Goal: Task Accomplishment & Management: Manage account settings

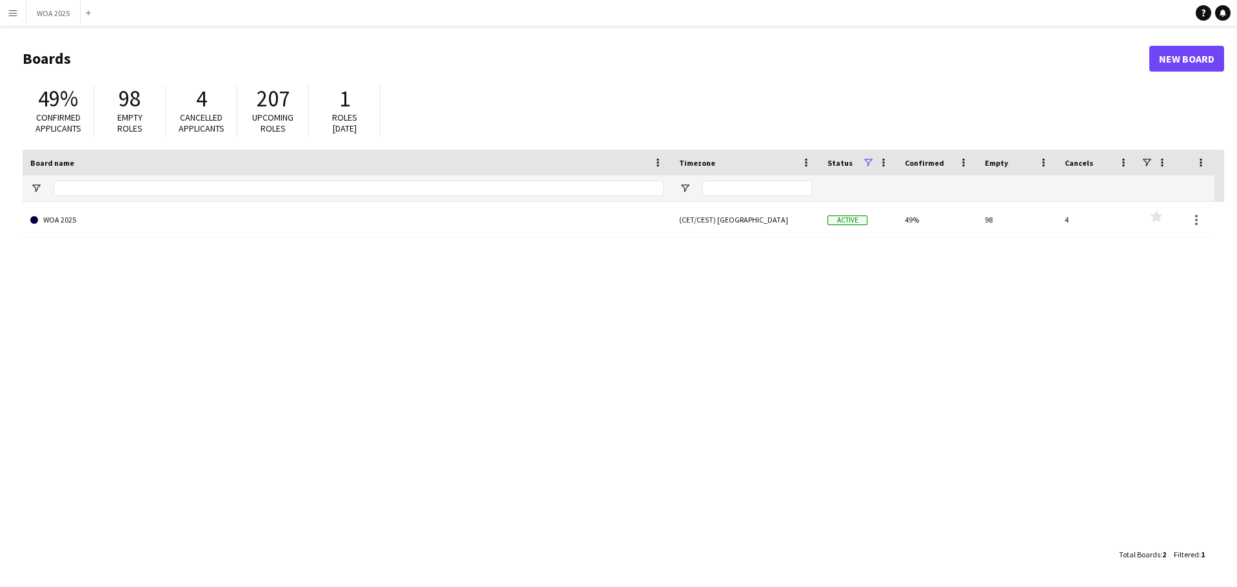
drag, startPoint x: 283, startPoint y: 243, endPoint x: 293, endPoint y: 236, distance: 11.6
click at [286, 240] on div "WOA 2025 (CET/CEST) [GEOGRAPHIC_DATA] Active 49% 98 4 Favourites" at bounding box center [624, 372] width 1202 height 340
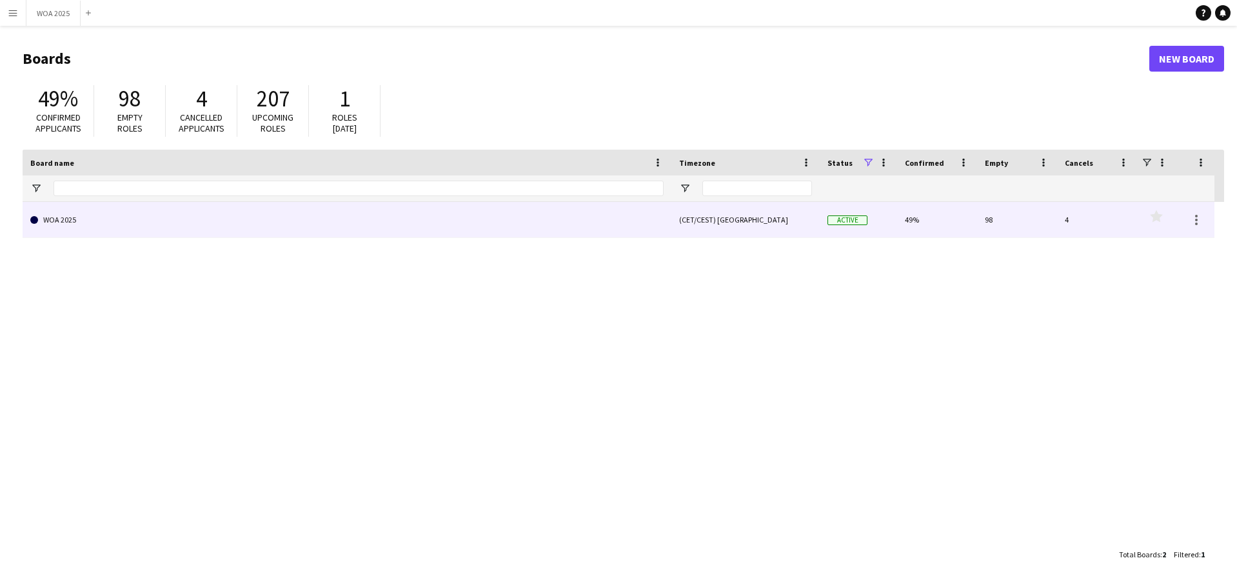
click at [314, 226] on link "WOA 2025" at bounding box center [347, 220] width 634 height 36
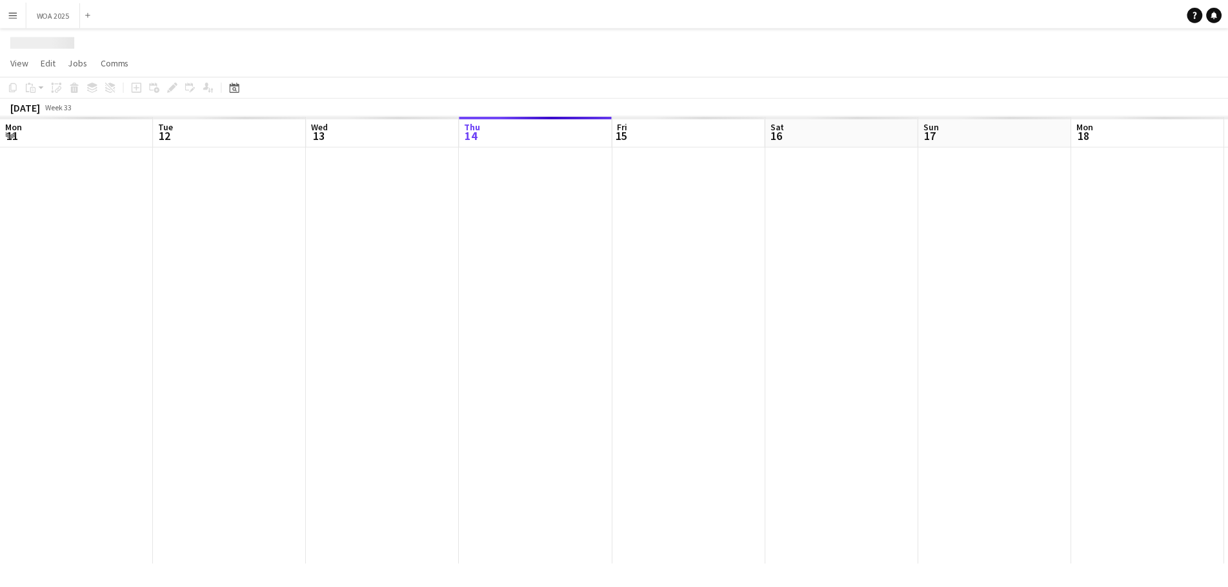
scroll to position [0, 308]
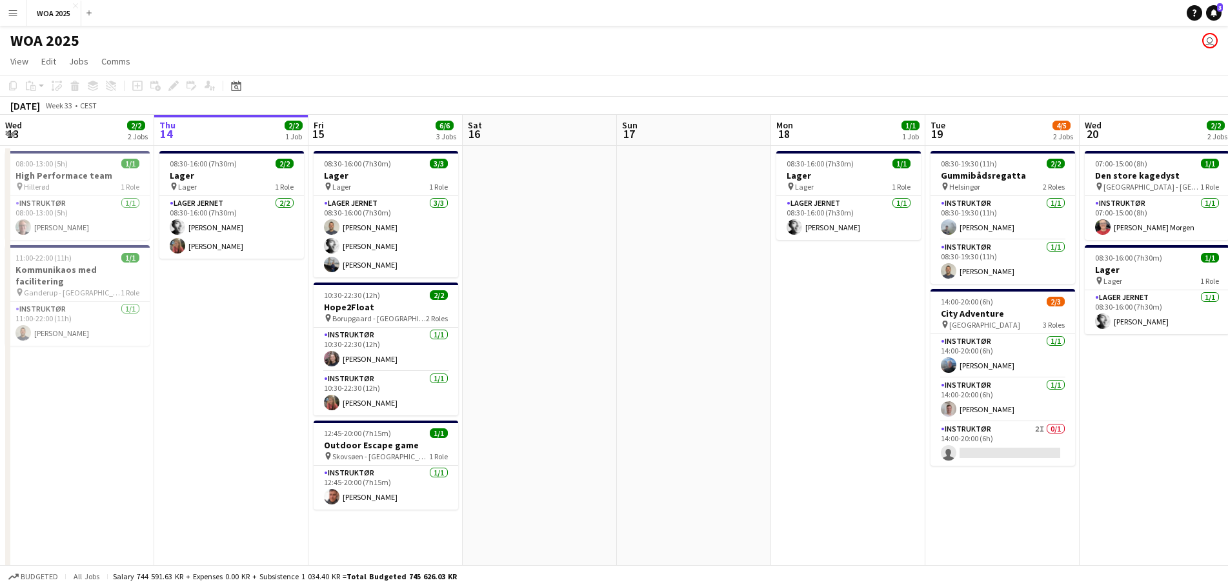
click at [450, 67] on app-page-menu "View Day view expanded Day view collapsed Month view Date picker Jump to [DATE]…" at bounding box center [614, 62] width 1228 height 25
click at [483, 50] on app-page-menu "View Day view expanded Day view collapsed Month view Date picker Jump to [DATE]…" at bounding box center [614, 62] width 1228 height 25
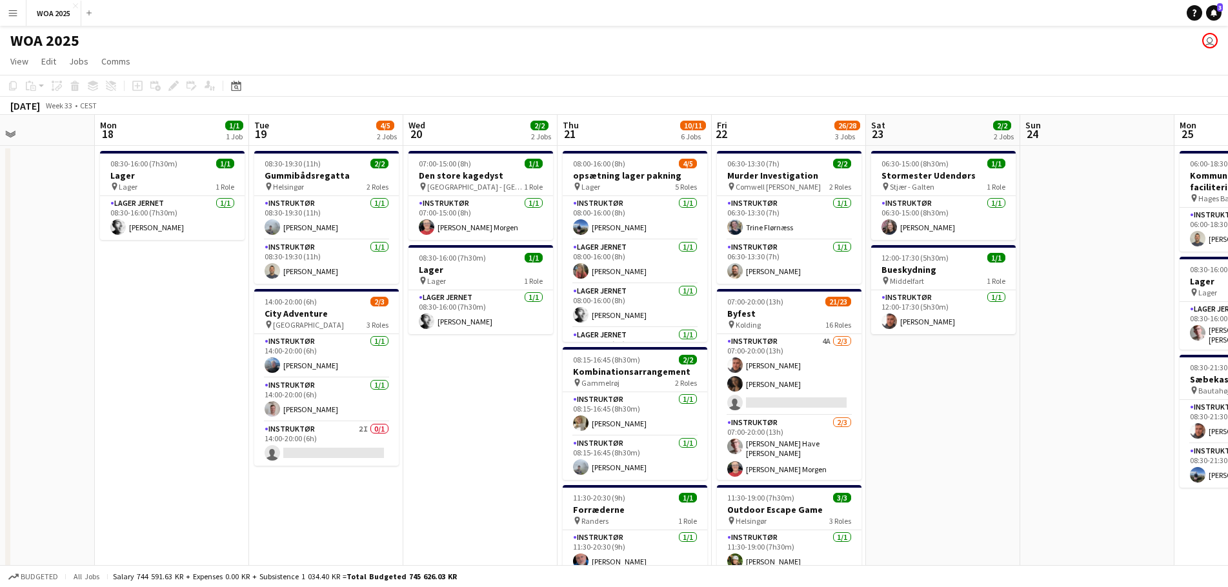
drag, startPoint x: 857, startPoint y: 325, endPoint x: 195, endPoint y: 272, distance: 664.1
click at [195, 272] on app-calendar-viewport "Thu 14 2/2 1 Job Fri 15 6/6 3 Jobs Sat 16 Sun 17 Mon 18 1/1 1 Job Tue 19 4/5 2 …" at bounding box center [614, 507] width 1228 height 785
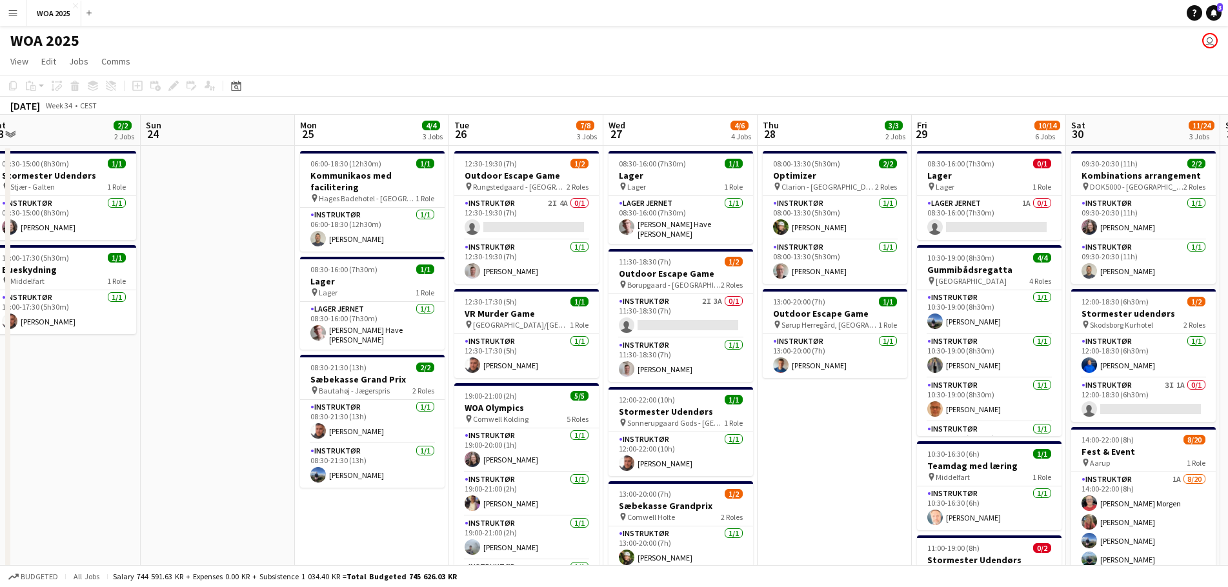
scroll to position [0, 490]
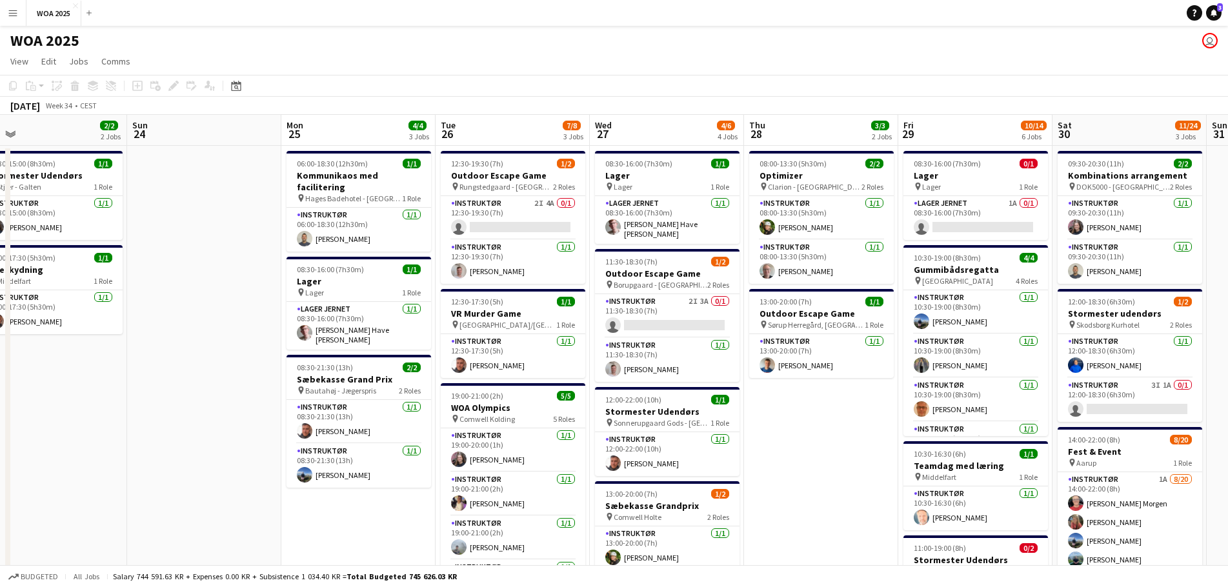
drag, startPoint x: 968, startPoint y: 383, endPoint x: 85, endPoint y: 322, distance: 884.7
click at [85, 322] on app-calendar-viewport "Wed 20 2/2 2 Jobs Thu 21 10/11 6 Jobs Fri 22 26/28 3 Jobs Sat 23 2/2 2 Jobs Sun…" at bounding box center [614, 552] width 1228 height 874
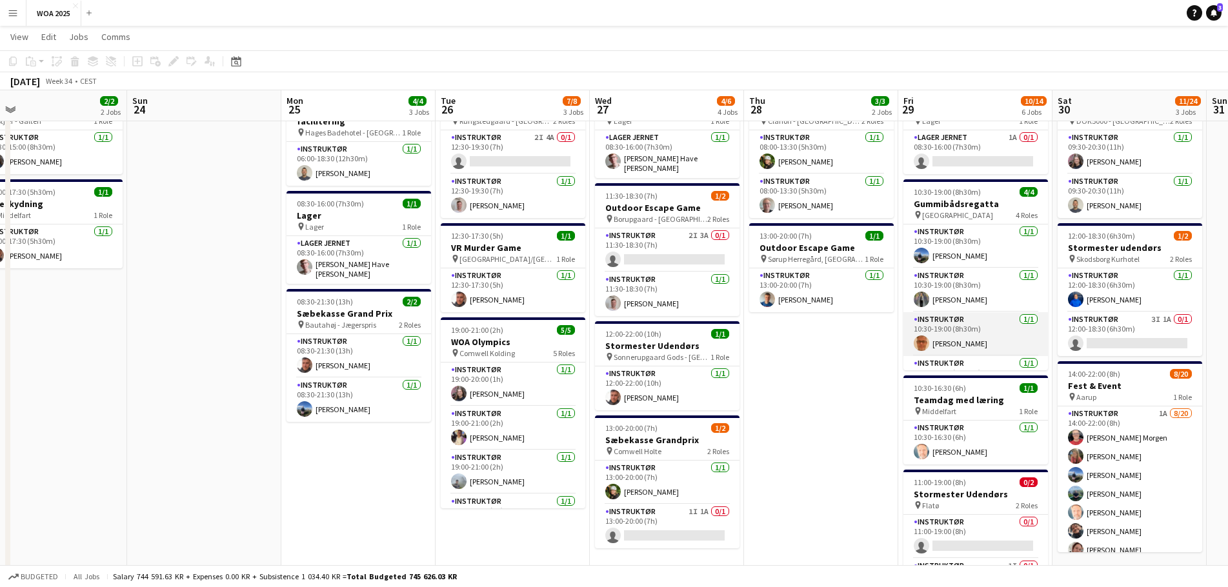
scroll to position [34, 0]
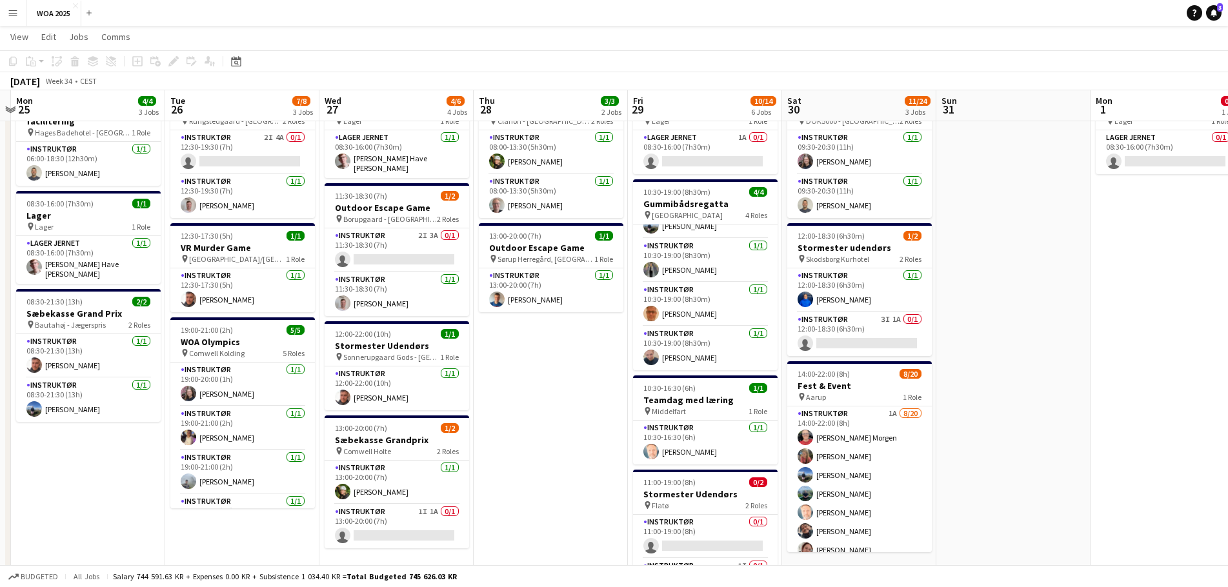
drag, startPoint x: 887, startPoint y: 414, endPoint x: 606, endPoint y: 372, distance: 284.4
click at [606, 375] on app-calendar-viewport "Fri 22 26/28 3 Jobs Sat 23 2/2 2 Jobs Sun 24 Mon 25 4/4 3 Jobs Tue 26 7/8 3 Job…" at bounding box center [614, 454] width 1228 height 937
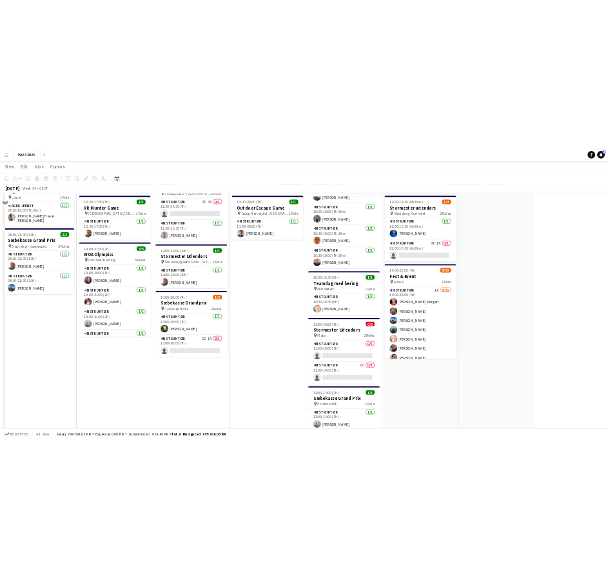
scroll to position [194, 0]
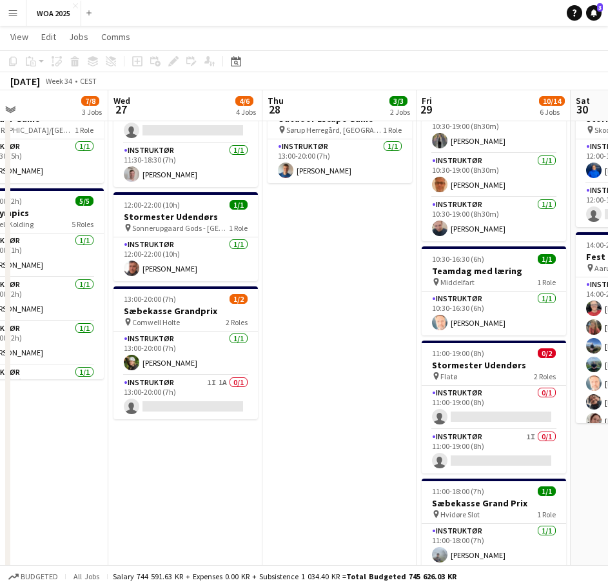
drag, startPoint x: 388, startPoint y: 482, endPoint x: 25, endPoint y: 424, distance: 368.5
click at [25, 424] on app-calendar-viewport "Sat 23 2/2 2 Jobs Sun 24 Mon 25 4/4 3 Jobs Tue 26 7/8 3 Jobs Wed 27 4/6 4 Jobs …" at bounding box center [304, 325] width 608 height 937
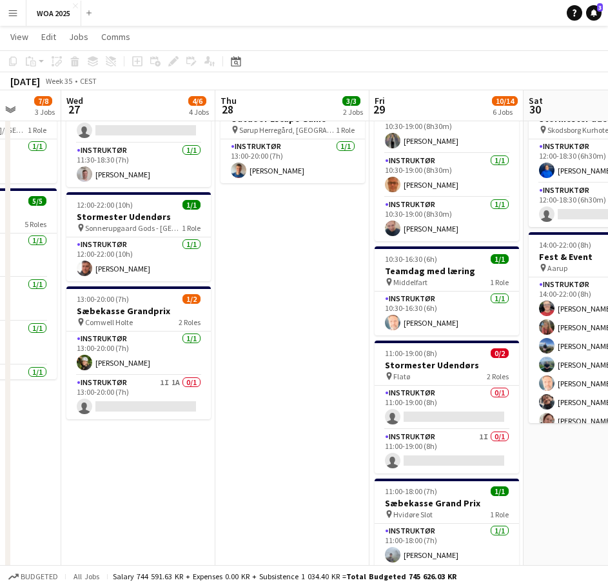
drag, startPoint x: 183, startPoint y: 417, endPoint x: 143, endPoint y: 408, distance: 40.4
click at [139, 409] on app-calendar-viewport "Sun 24 Mon 25 4/4 3 Jobs Tue 26 7/8 3 Jobs Wed 27 4/6 4 Jobs Thu 28 3/3 2 Jobs …" at bounding box center [304, 325] width 608 height 937
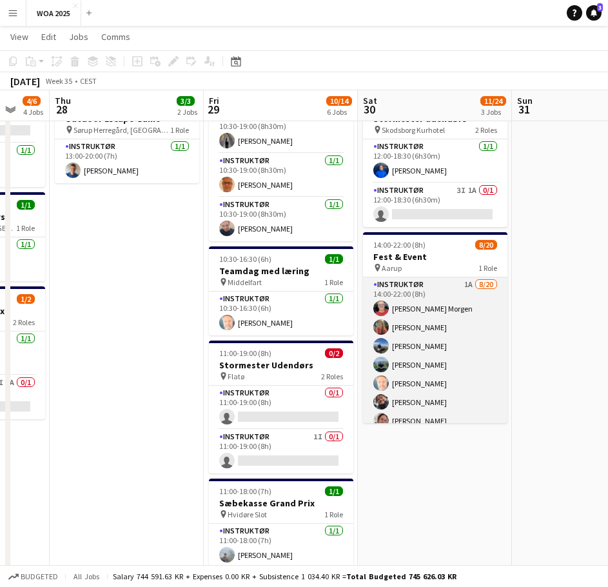
scroll to position [65, 0]
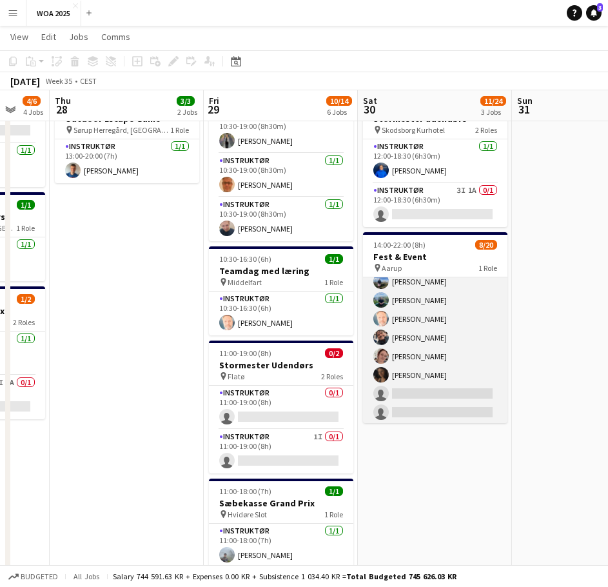
click at [413, 399] on app-card-role "Instruktør 1A [DATE] 14:00-22:00 (8h) [PERSON_NAME] Morgen [PERSON_NAME] [PERSO…" at bounding box center [435, 412] width 145 height 399
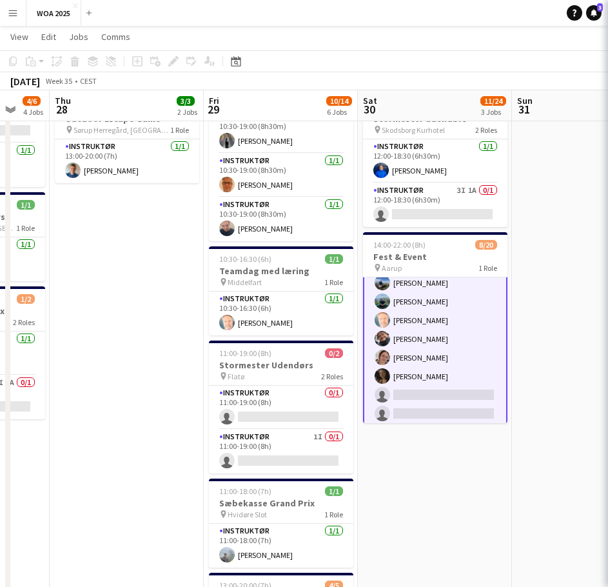
scroll to position [66, 0]
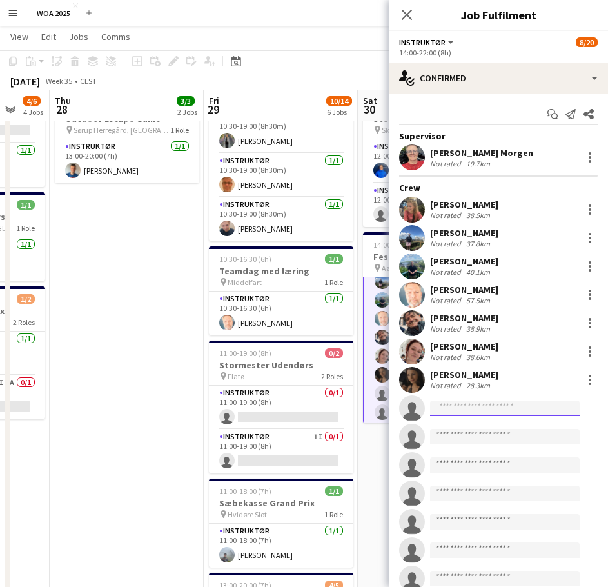
click at [471, 410] on input at bounding box center [505, 408] width 150 height 15
type input "*"
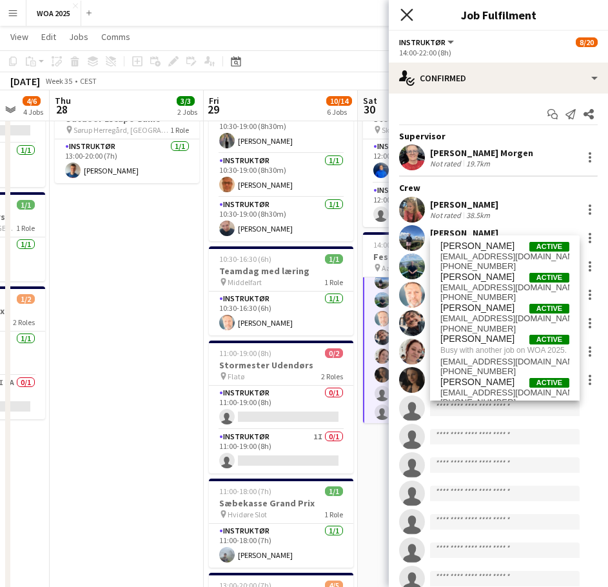
click at [409, 20] on icon "Close pop-in" at bounding box center [407, 14] width 12 height 12
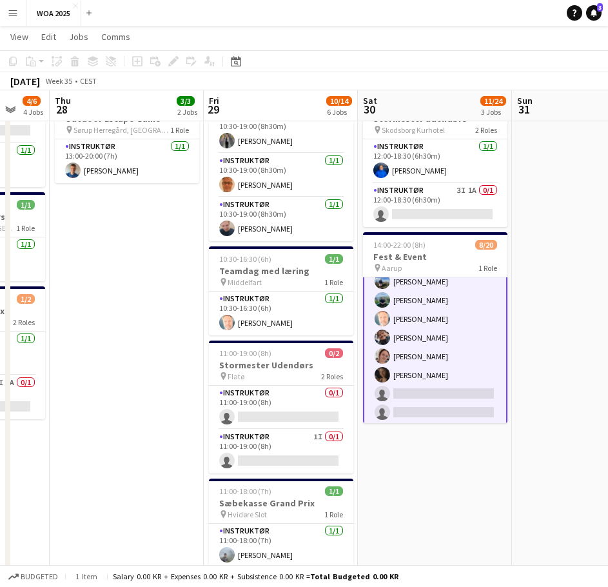
click at [150, 430] on app-date-cell "08:00-13:30 (5h30m) 2/2 Optimizer pin Clarion - [GEOGRAPHIC_DATA] 2 Roles Instr…" at bounding box center [127, 372] width 154 height 843
